Goal: Navigation & Orientation: Find specific page/section

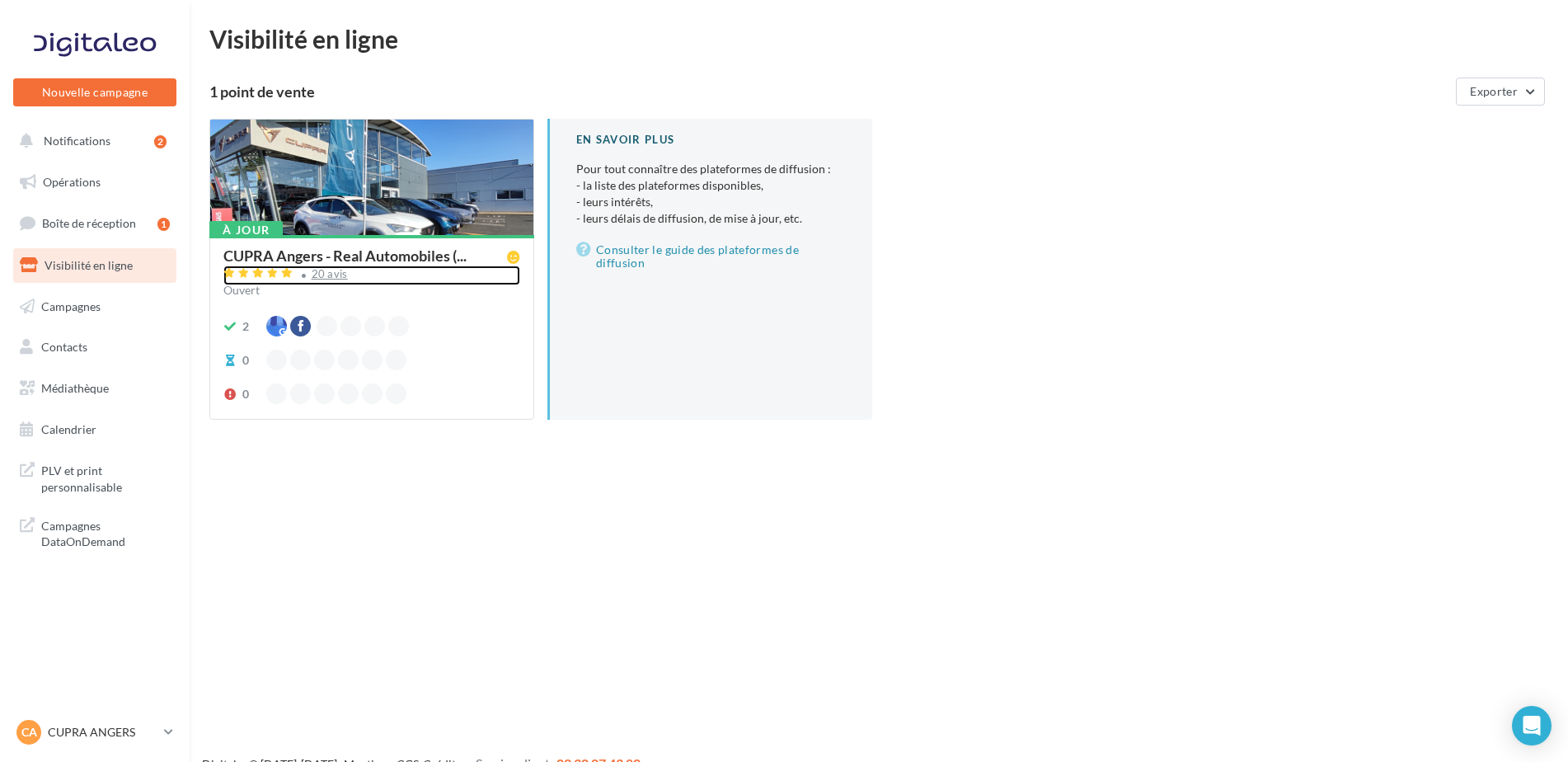
click at [315, 278] on div "20 avis" at bounding box center [330, 274] width 36 height 11
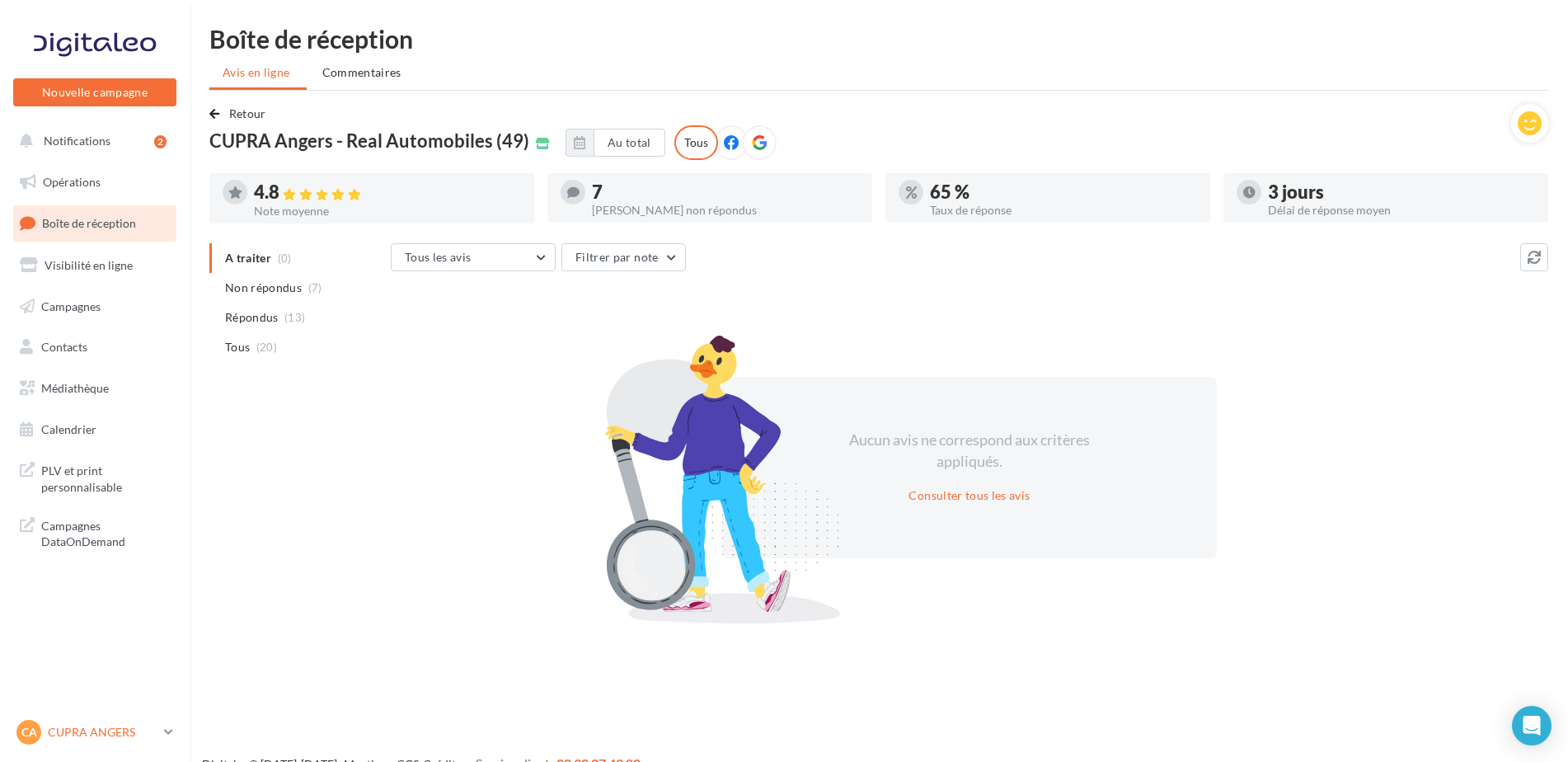
drag, startPoint x: 98, startPoint y: 733, endPoint x: 103, endPoint y: 716, distance: 18.0
click at [98, 732] on p "CUPRA ANGERS" at bounding box center [103, 732] width 110 height 16
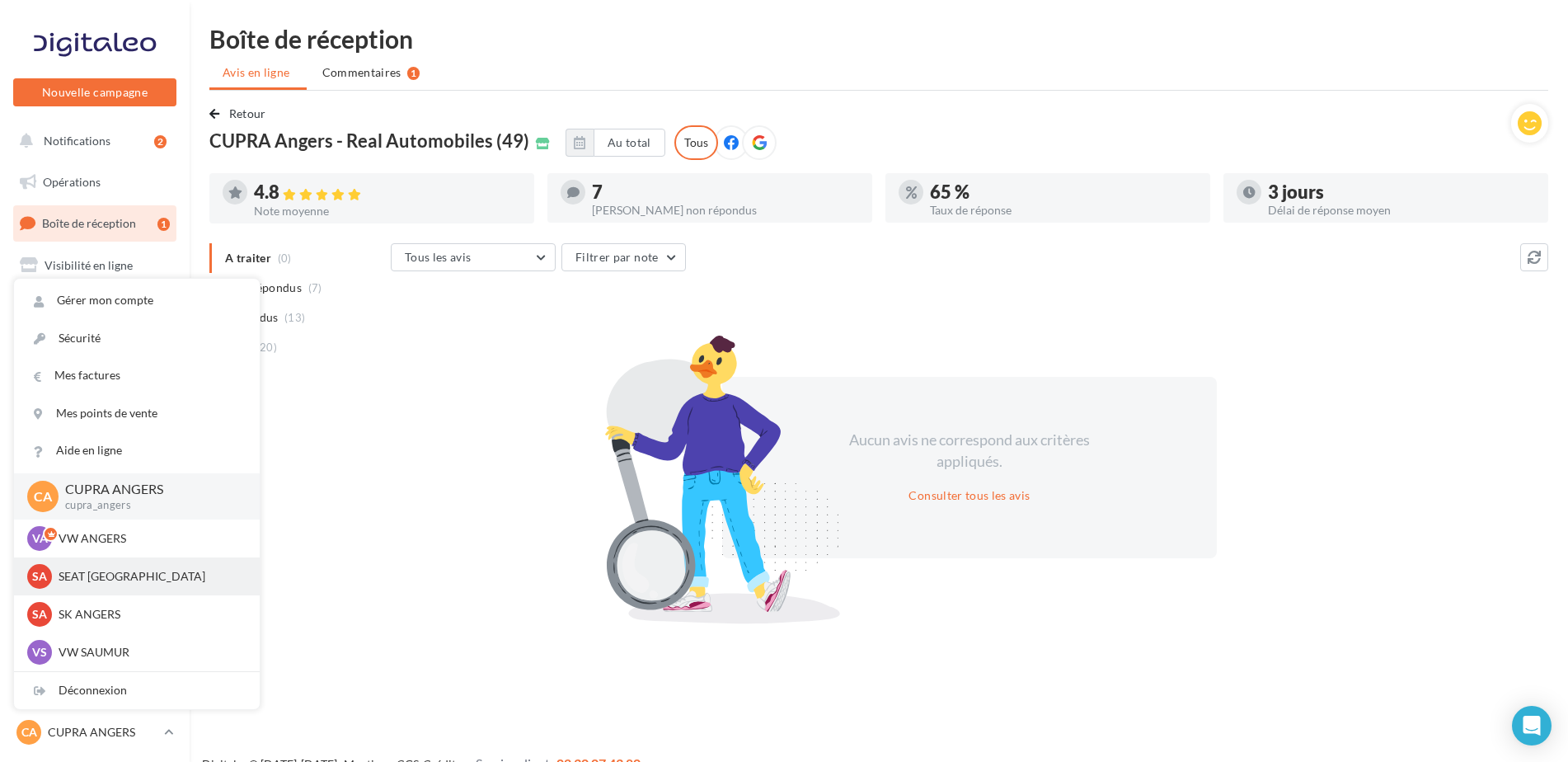
click at [93, 577] on p "SEAT [GEOGRAPHIC_DATA]" at bounding box center [149, 576] width 181 height 16
